Goal: Information Seeking & Learning: Compare options

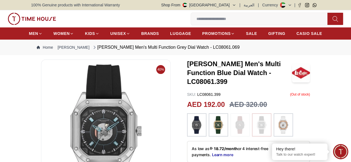
click at [191, 121] on img at bounding box center [197, 125] width 14 height 18
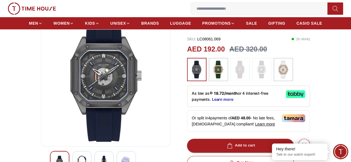
scroll to position [70, 0]
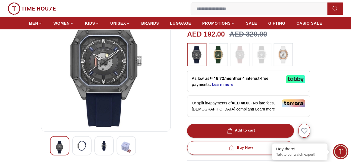
click at [234, 57] on img at bounding box center [240, 55] width 14 height 18
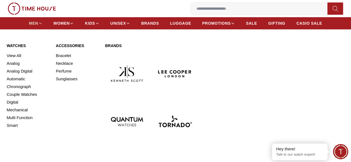
click at [40, 24] on icon at bounding box center [40, 23] width 4 height 4
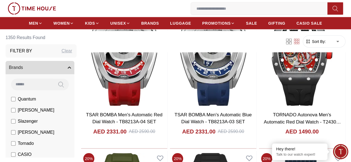
scroll to position [743, 0]
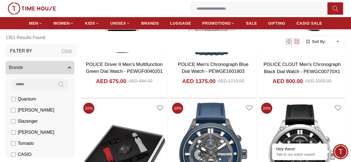
scroll to position [1864, 0]
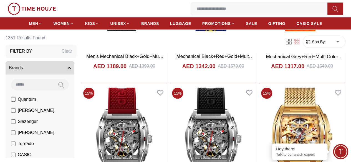
scroll to position [3712, 0]
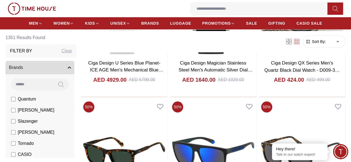
scroll to position [4437, 0]
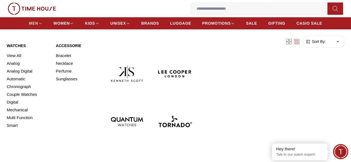
click at [35, 25] on span "MEN" at bounding box center [33, 24] width 9 height 6
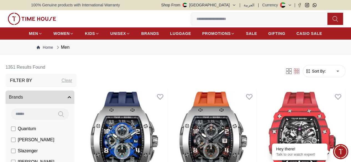
click at [68, 146] on li "[PERSON_NAME]" at bounding box center [41, 140] width 67 height 11
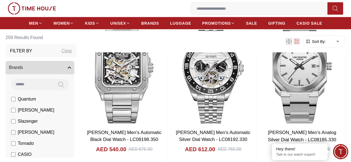
scroll to position [580, 0]
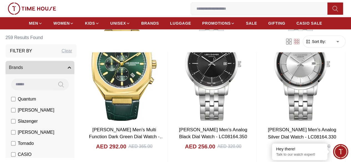
scroll to position [1161, 0]
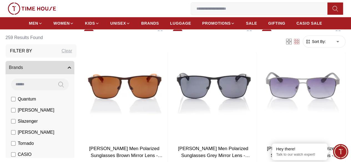
scroll to position [3286, 0]
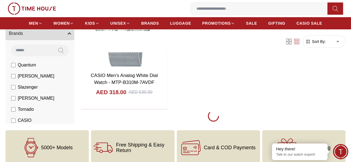
scroll to position [2109, 0]
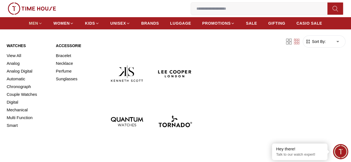
click at [42, 24] on icon at bounding box center [40, 23] width 4 height 4
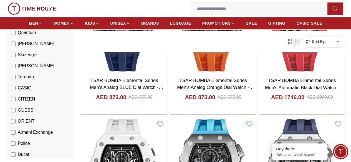
scroll to position [70, 0]
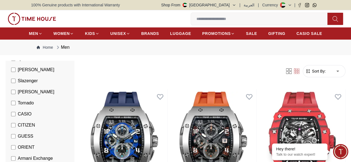
click at [38, 84] on span "Slazenger" at bounding box center [28, 81] width 20 height 7
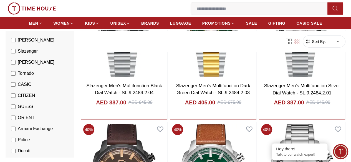
scroll to position [757, 0]
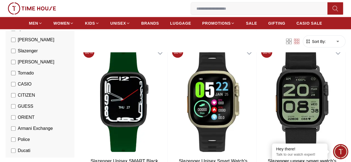
scroll to position [2672, 0]
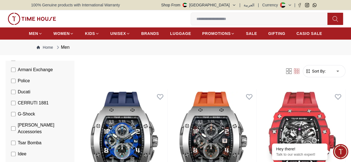
scroll to position [148, 0]
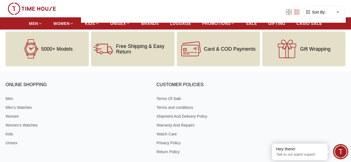
scroll to position [547, 0]
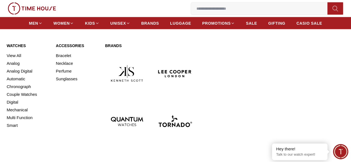
click at [114, 68] on img at bounding box center [127, 74] width 44 height 44
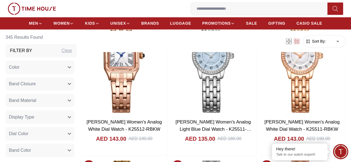
scroll to position [410, 0]
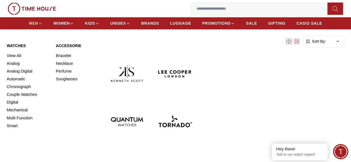
click at [35, 23] on span "MEN" at bounding box center [33, 24] width 9 height 6
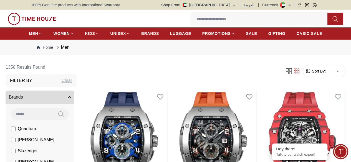
scroll to position [111, 0]
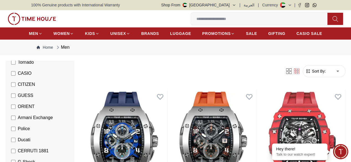
click at [35, 101] on li "GUESS" at bounding box center [41, 95] width 67 height 11
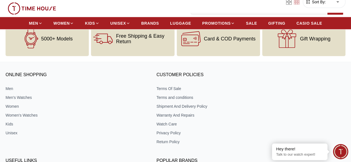
scroll to position [701, 0]
